Goal: Entertainment & Leisure: Consume media (video, audio)

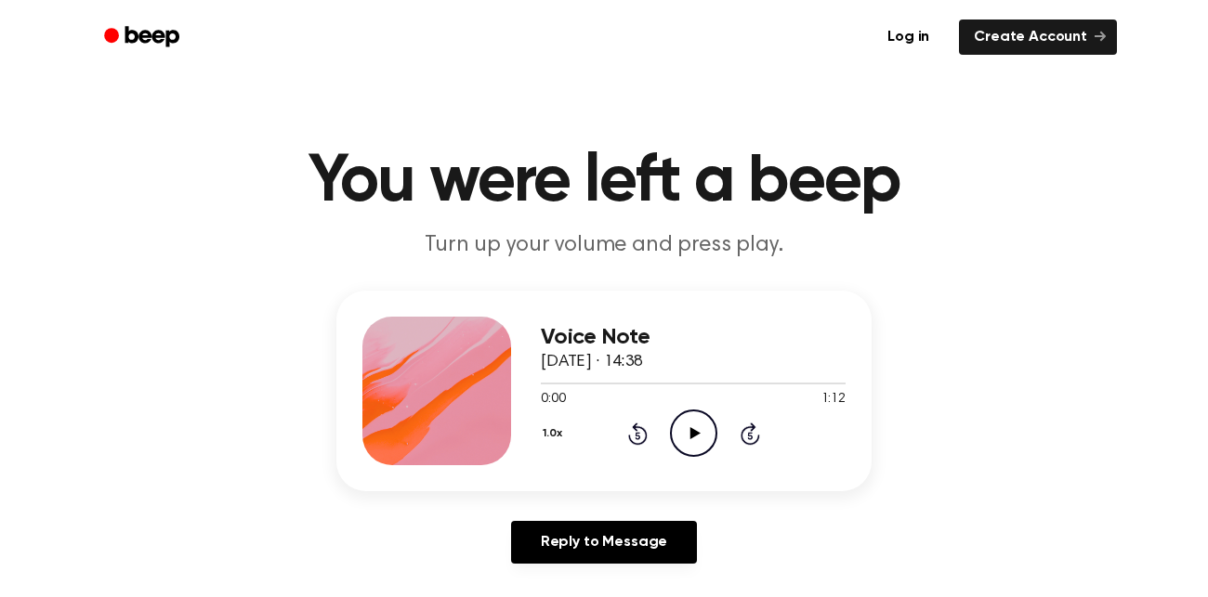
click at [675, 424] on icon "Play Audio" at bounding box center [693, 433] width 47 height 47
click at [691, 414] on icon "Pause Audio" at bounding box center [693, 433] width 47 height 47
